Goal: Navigation & Orientation: Find specific page/section

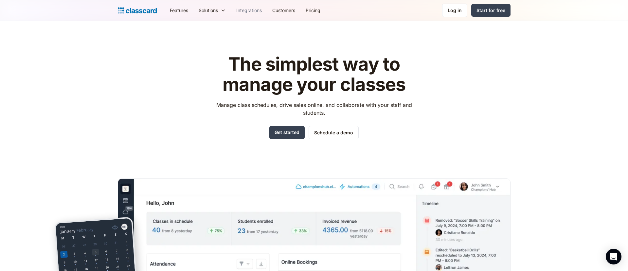
click at [251, 12] on link "Integrations" at bounding box center [249, 10] width 36 height 15
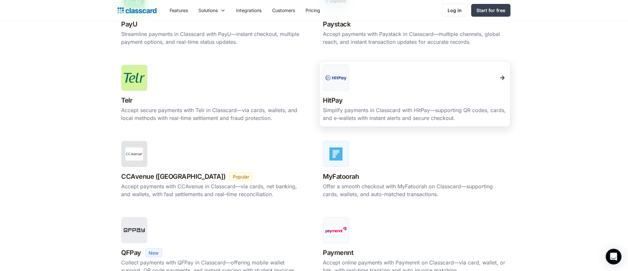
scroll to position [541, 0]
